Goal: Information Seeking & Learning: Learn about a topic

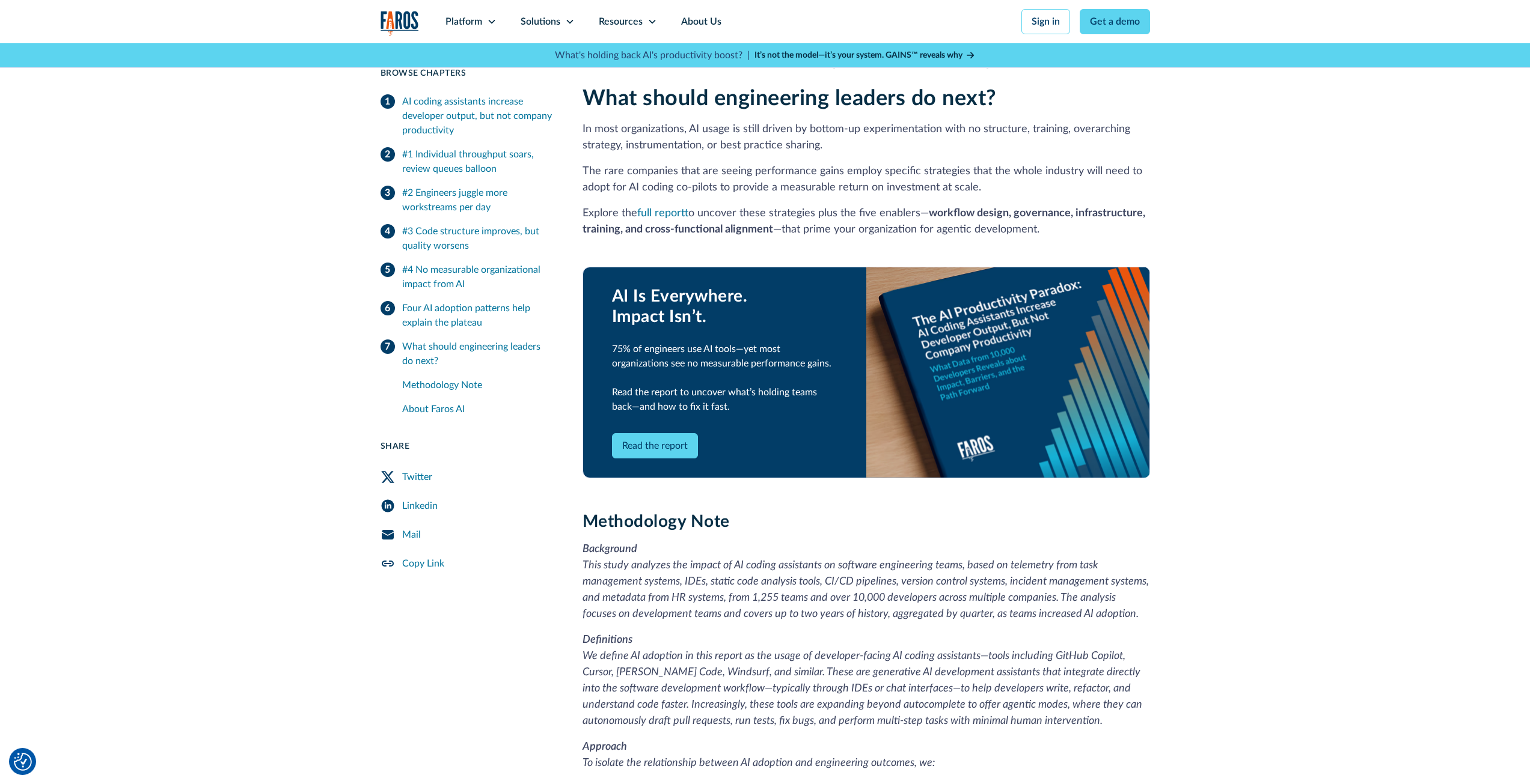
scroll to position [2283, 0]
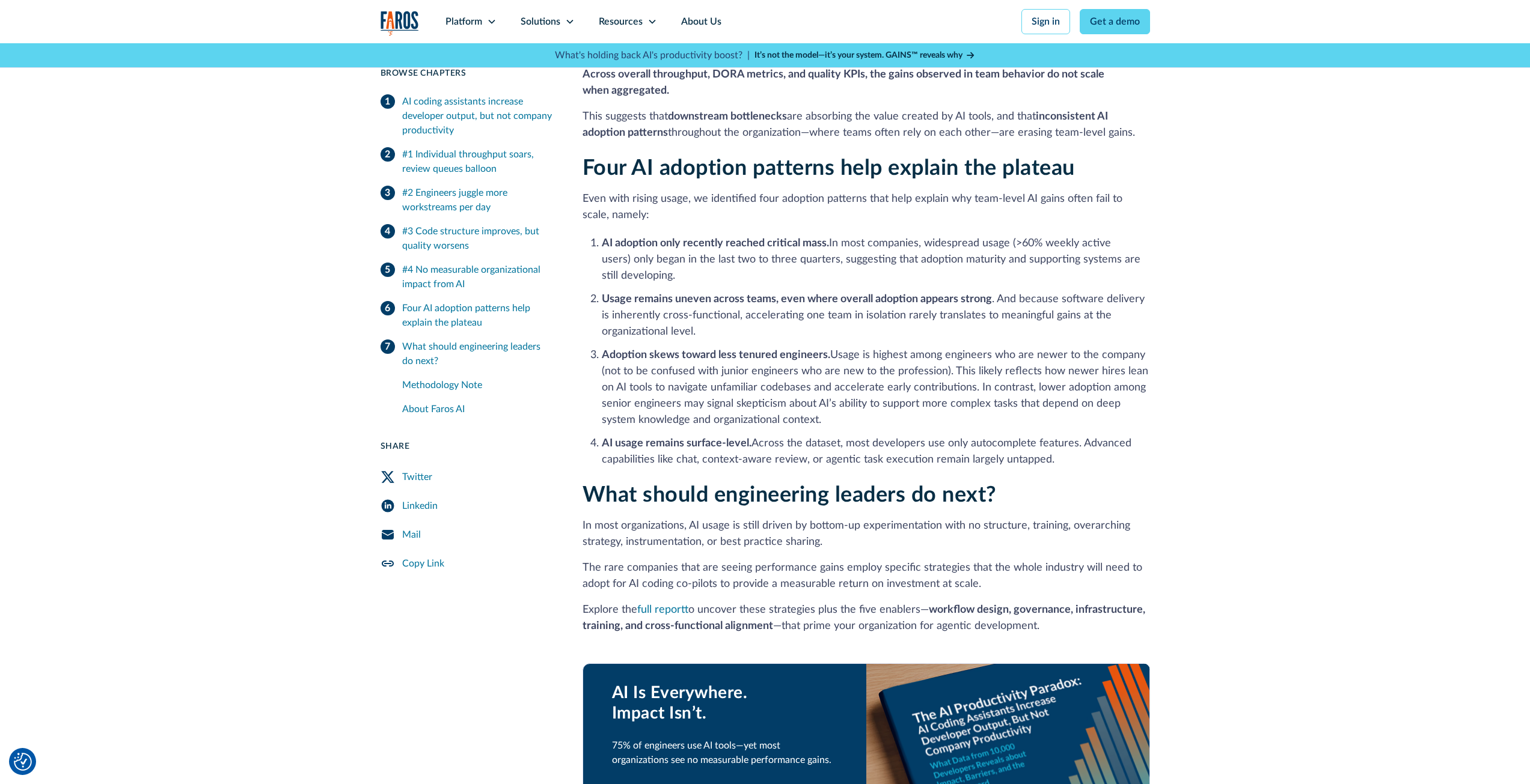
click at [1000, 349] on li "Adoption skews toward less tenured engineers. Usage is highest among engineers …" at bounding box center [876, 388] width 549 height 81
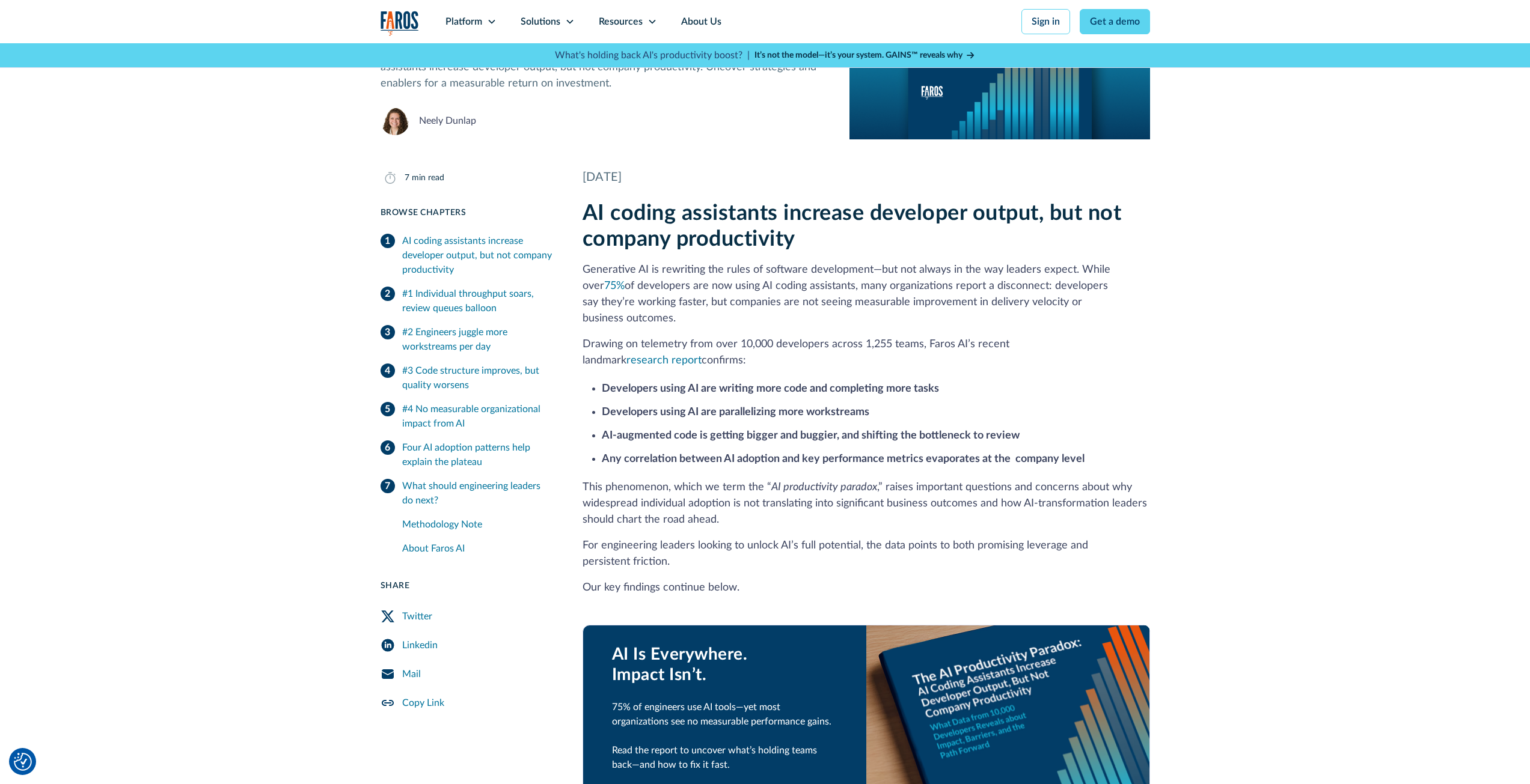
scroll to position [0, 0]
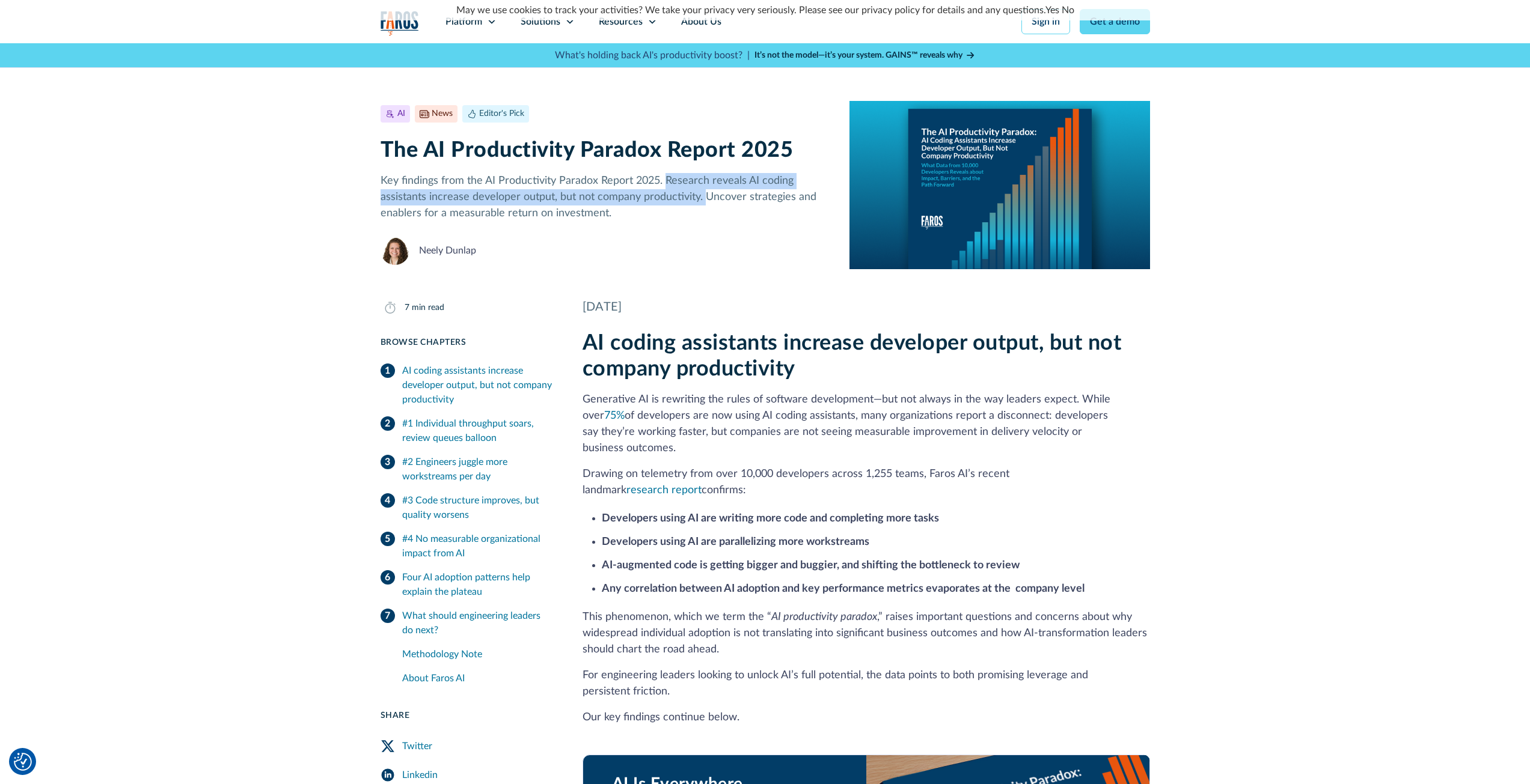
drag, startPoint x: 663, startPoint y: 178, endPoint x: 706, endPoint y: 204, distance: 50.2
click at [706, 204] on p "Key findings from the AI Productivity Paradox Report 2025. Research reveals AI …" at bounding box center [605, 198] width 450 height 49
copy p "Research reveals AI coding assistants increase developer output, but not compan…"
click at [830, 308] on div "[DATE]" at bounding box center [867, 307] width 568 height 18
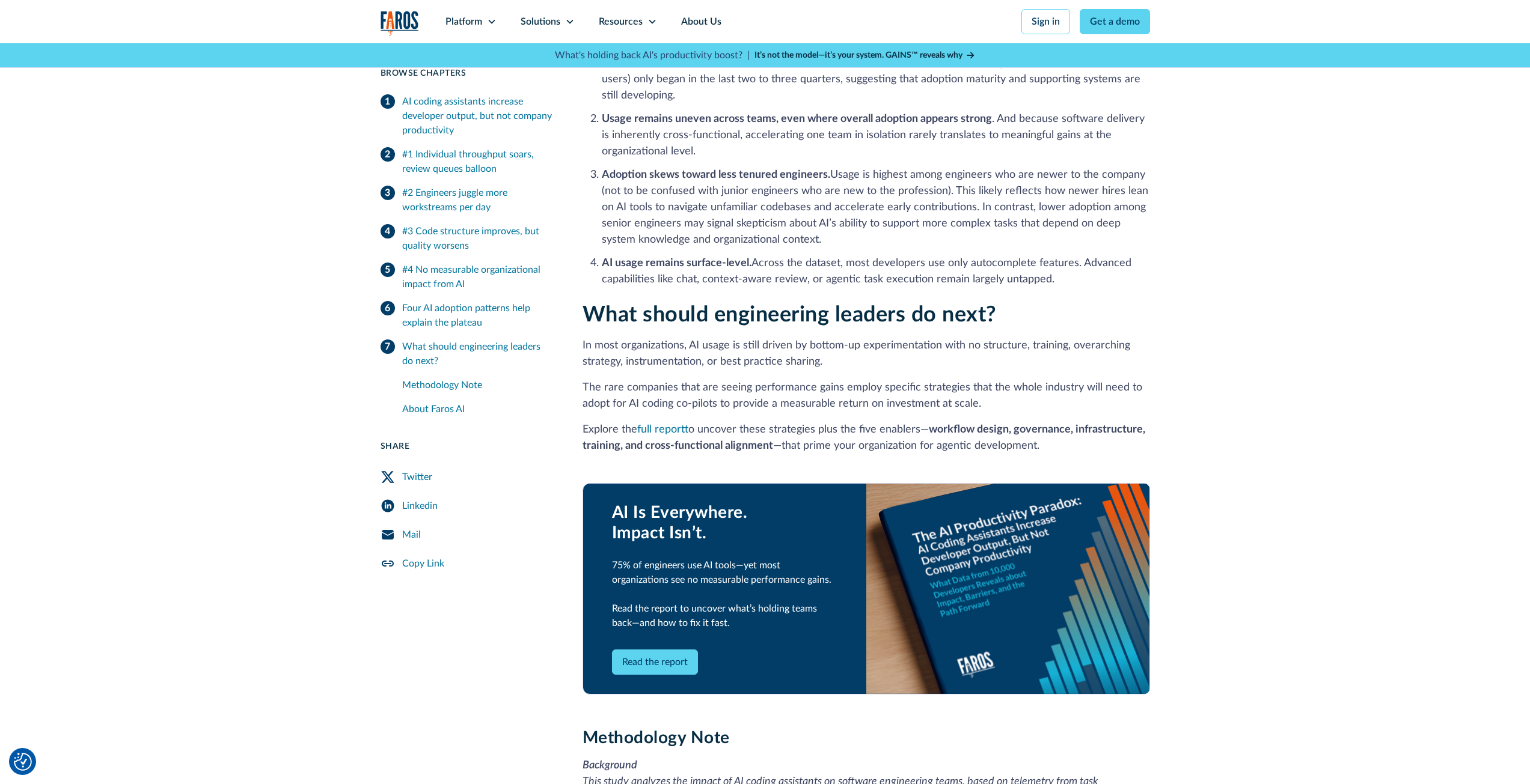
scroll to position [2764, 0]
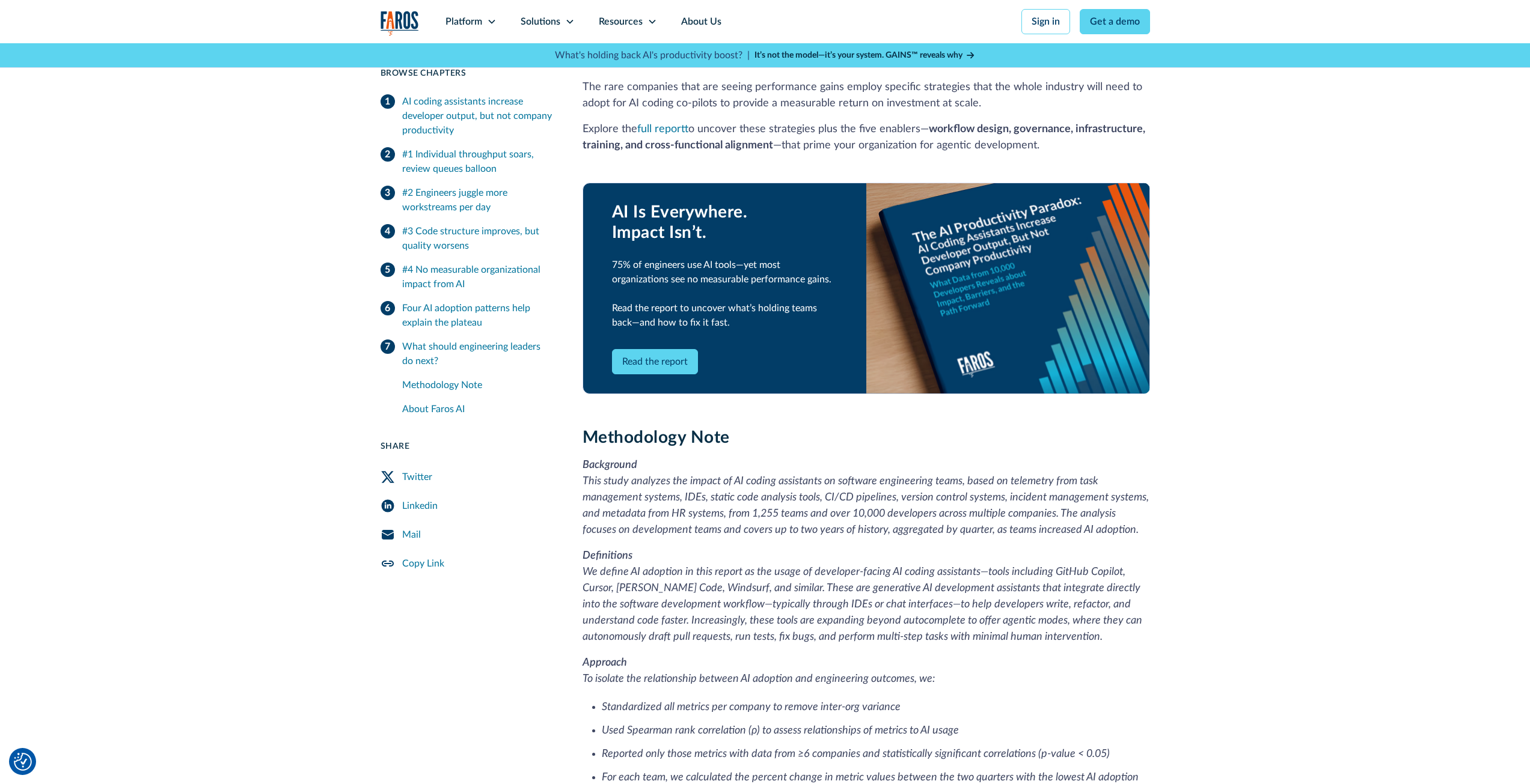
click at [666, 359] on div "AI Is Everywhere. Impact Isn’t. 75% of engineers use AI tools—yet most organiza…" at bounding box center [724, 288] width 283 height 210
click at [667, 350] on link "Read the report" at bounding box center [654, 362] width 86 height 25
